Goal: Information Seeking & Learning: Learn about a topic

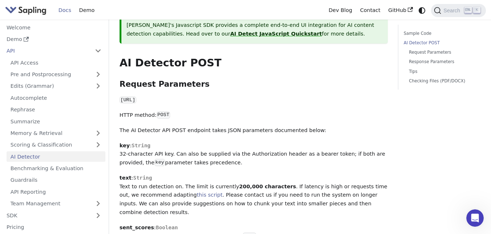
scroll to position [297, 0]
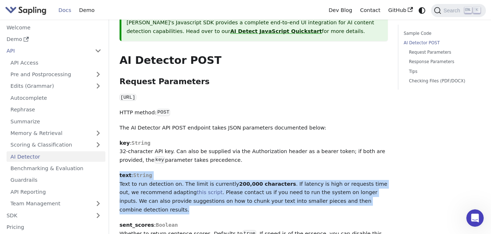
drag, startPoint x: 362, startPoint y: 194, endPoint x: 120, endPoint y: 170, distance: 243.3
click at [120, 172] on p "text : String Text to run detection on. The limit is currently 200,000 characte…" at bounding box center [254, 193] width 268 height 43
copy p "text : String Text to run detection on. The limit is currently 200,000 characte…"
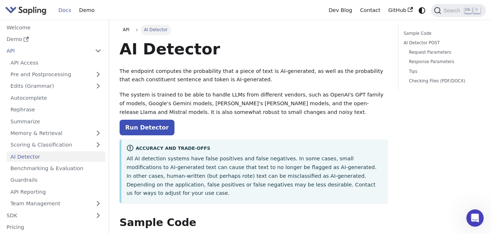
click at [23, 12] on img "Main" at bounding box center [25, 10] width 41 height 11
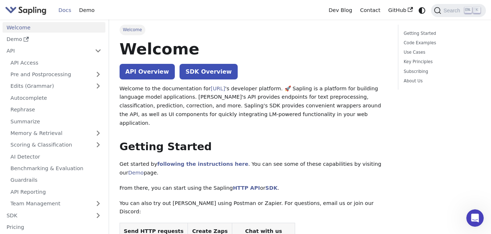
click at [29, 9] on img "Main" at bounding box center [25, 10] width 41 height 11
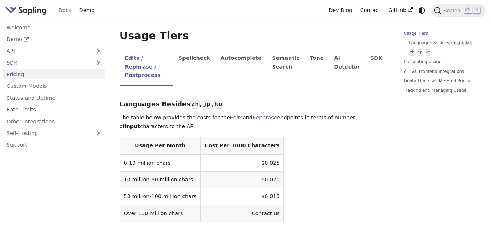
scroll to position [157, 0]
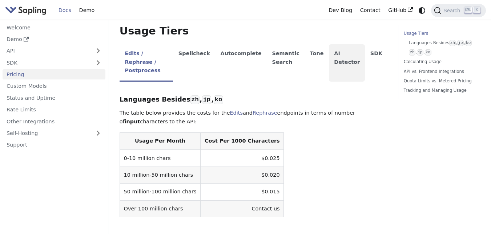
click at [350, 58] on li "AI Detector" at bounding box center [347, 62] width 36 height 37
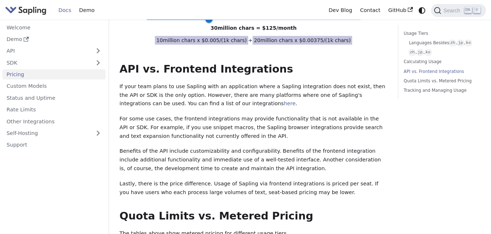
scroll to position [412, 0]
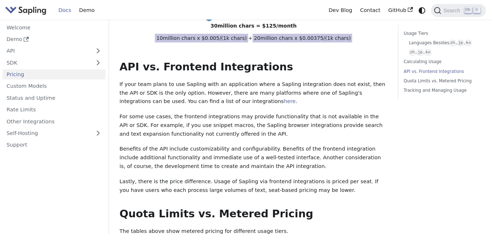
click at [314, 113] on p "For some use cases, the frontend integrations may provide functionality that is…" at bounding box center [254, 126] width 268 height 26
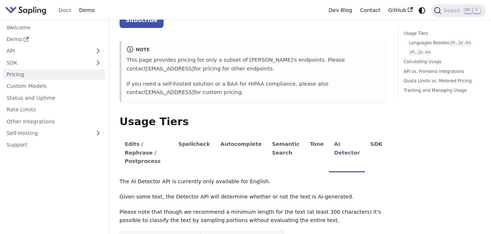
scroll to position [0, 0]
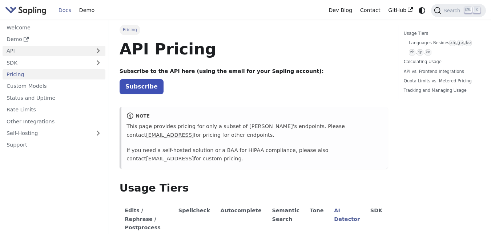
click at [62, 49] on link "API" at bounding box center [47, 51] width 88 height 11
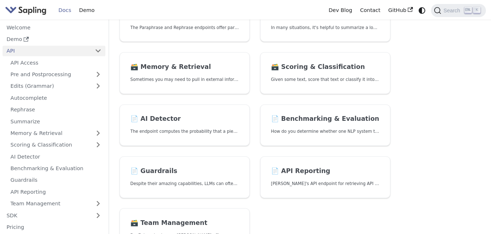
scroll to position [194, 0]
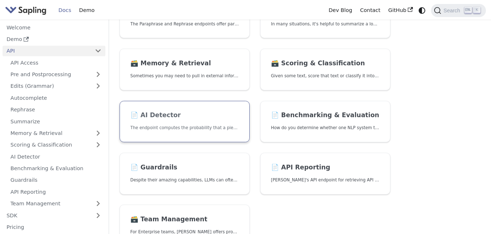
click at [187, 127] on p "The endpoint computes the probability that a piece of text is AI-generated," at bounding box center [184, 128] width 109 height 7
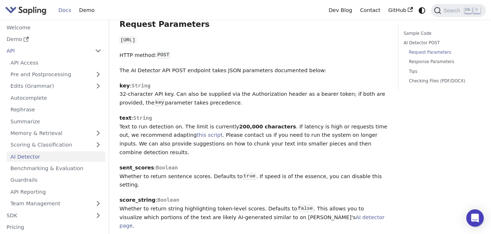
scroll to position [338, 0]
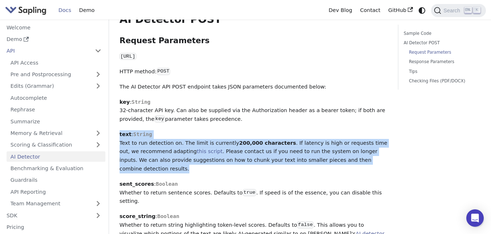
drag, startPoint x: 359, startPoint y: 153, endPoint x: 114, endPoint y: 125, distance: 246.6
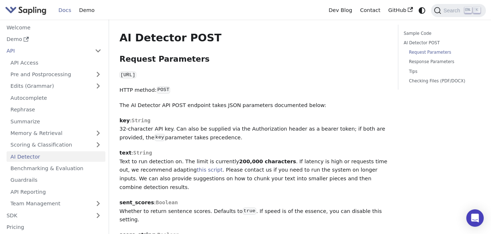
scroll to position [327, 0]
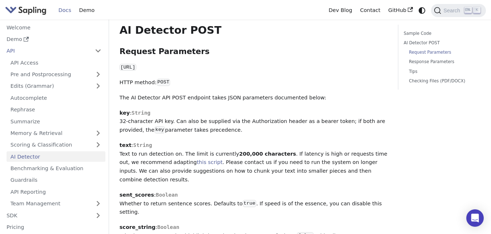
drag, startPoint x: 201, startPoint y: 123, endPoint x: 118, endPoint y: 105, distance: 84.8
